Goal: Navigation & Orientation: Find specific page/section

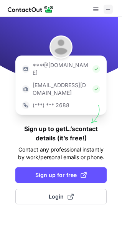
click at [110, 11] on span at bounding box center [109, 9] width 6 height 6
